Goal: Download file/media

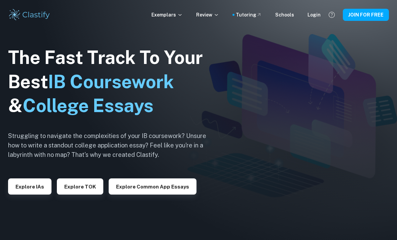
click at [319, 19] on div "Exemplars Review Tutoring Schools Login JOIN FOR FREE" at bounding box center [198, 14] width 397 height 13
click at [318, 17] on div "Login" at bounding box center [313, 14] width 13 height 7
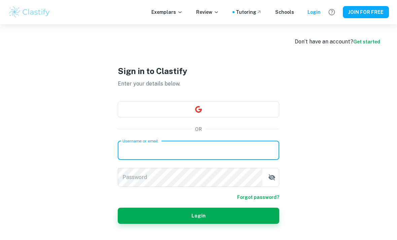
click at [179, 157] on div "Sign in to Clastify Enter your details below. OR Username or email Username or …" at bounding box center [198, 144] width 161 height 240
paste input "mailto:[EMAIL_ADDRESS][DOMAIN_NAME]"
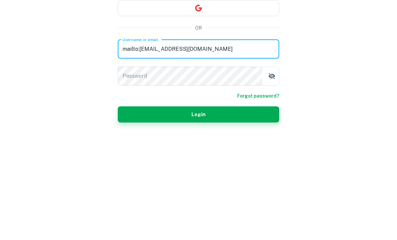
drag, startPoint x: 140, startPoint y: 62, endPoint x: 116, endPoint y: 61, distance: 23.9
click at [116, 61] on div "Sign in to Clastify Enter your details below. OR Username or email mailto:[EMAI…" at bounding box center [199, 144] width 202 height 240
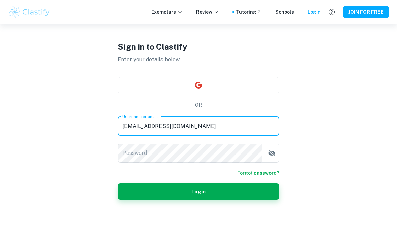
type input "[EMAIL_ADDRESS][DOMAIN_NAME]"
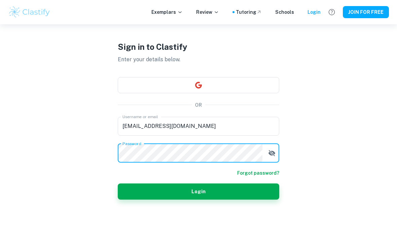
click at [200, 185] on button "Login" at bounding box center [198, 191] width 161 height 16
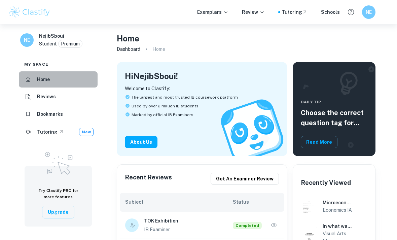
click at [61, 77] on li "Home" at bounding box center [58, 79] width 79 height 16
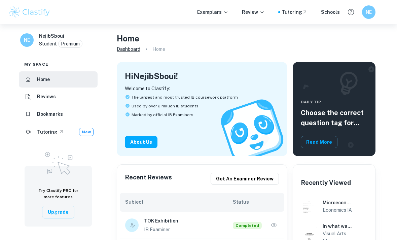
click at [137, 49] on link "Dashboard" at bounding box center [129, 48] width 24 height 9
click at [218, 9] on p "Exemplars" at bounding box center [212, 11] width 31 height 7
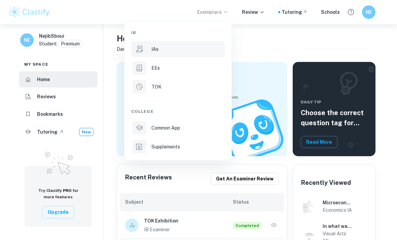
click at [179, 50] on div "IAs" at bounding box center [187, 48] width 72 height 7
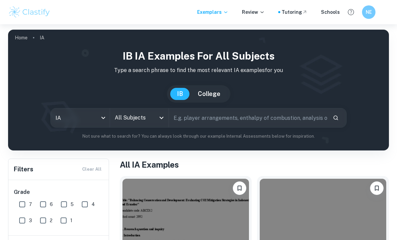
click at [187, 118] on input "text" at bounding box center [248, 117] width 158 height 19
type input "Physics"
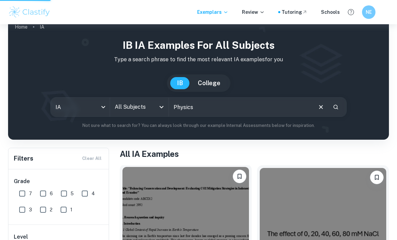
scroll to position [71, 0]
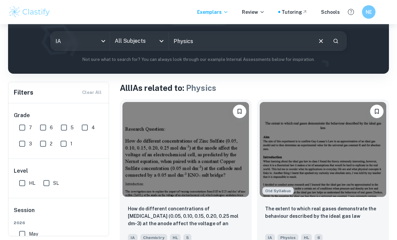
scroll to position [77, 0]
click at [21, 128] on input "7" at bounding box center [21, 127] width 13 height 13
checkbox input "true"
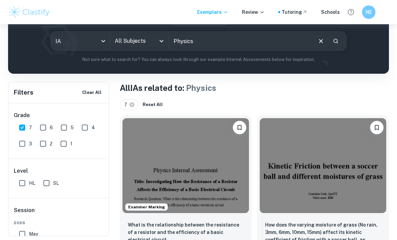
click at [18, 184] on input "HL" at bounding box center [21, 182] width 13 height 13
checkbox input "true"
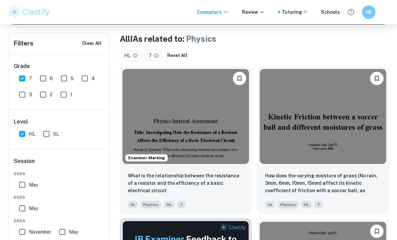
scroll to position [176, 0]
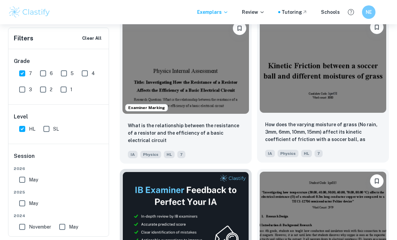
click at [319, 85] on img at bounding box center [323, 65] width 126 height 95
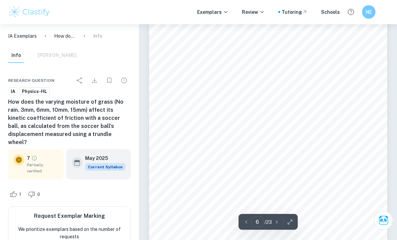
scroll to position [1614, 0]
type input "5"
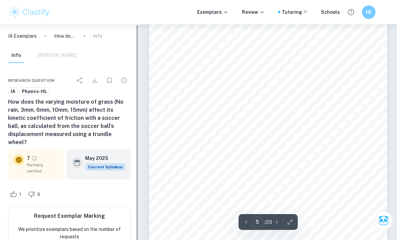
click at [107, 79] on icon "Bookmark" at bounding box center [109, 80] width 8 height 8
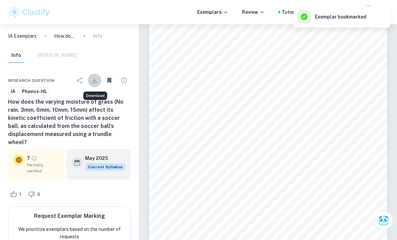
click at [95, 81] on icon "Download" at bounding box center [94, 80] width 8 height 8
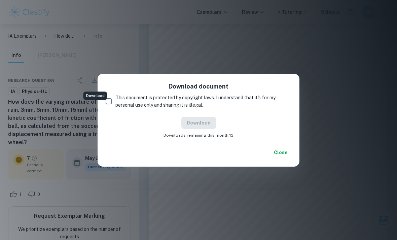
click at [109, 108] on input "This document is protected by copyright laws. I understand that it's for my per…" at bounding box center [108, 101] width 13 height 13
checkbox input "true"
click at [202, 129] on button "Download" at bounding box center [198, 123] width 35 height 12
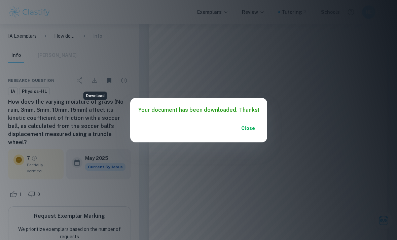
click at [248, 134] on button "Close" at bounding box center [249, 128] width 22 height 12
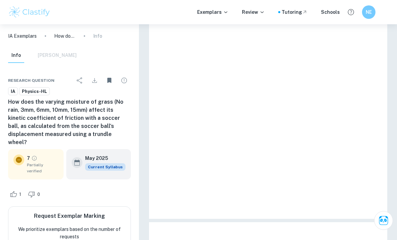
scroll to position [1072, 0]
drag, startPoint x: 335, startPoint y: 19, endPoint x: 0, endPoint y: -1072, distance: 1141.4
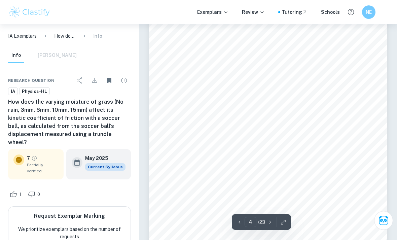
scroll to position [1050, 0]
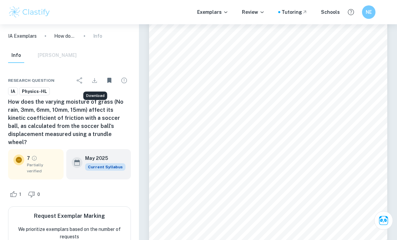
click at [95, 82] on icon "Download" at bounding box center [94, 80] width 5 height 5
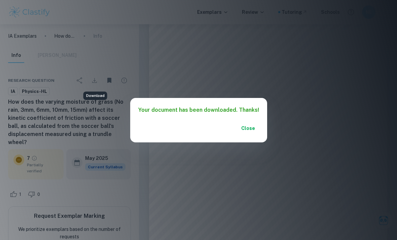
click at [249, 134] on button "Close" at bounding box center [249, 128] width 22 height 12
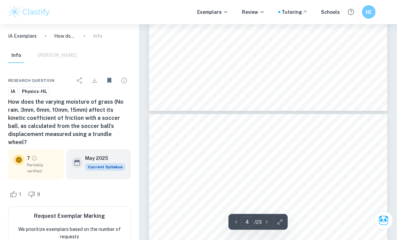
scroll to position [888, 0]
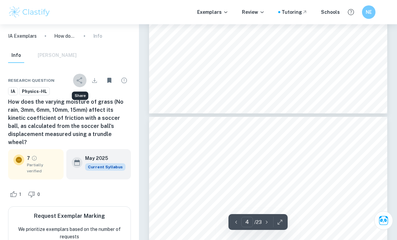
click at [82, 82] on icon "Share" at bounding box center [80, 80] width 8 height 8
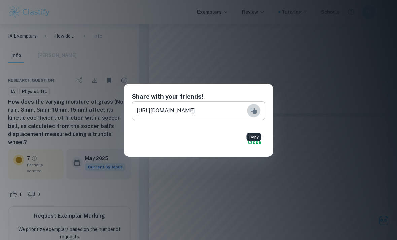
click at [252, 115] on icon "Copy" at bounding box center [254, 111] width 8 height 8
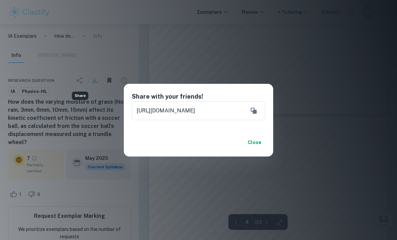
click at [252, 148] on button "Close" at bounding box center [255, 142] width 22 height 12
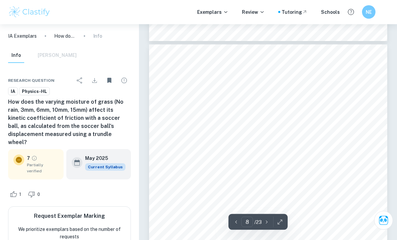
scroll to position [2201, 0]
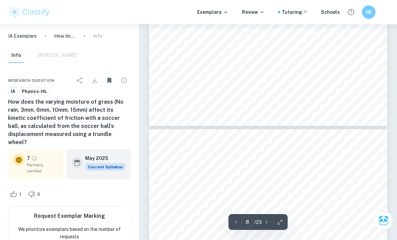
type input "9"
